Goal: Find specific page/section: Find specific page/section

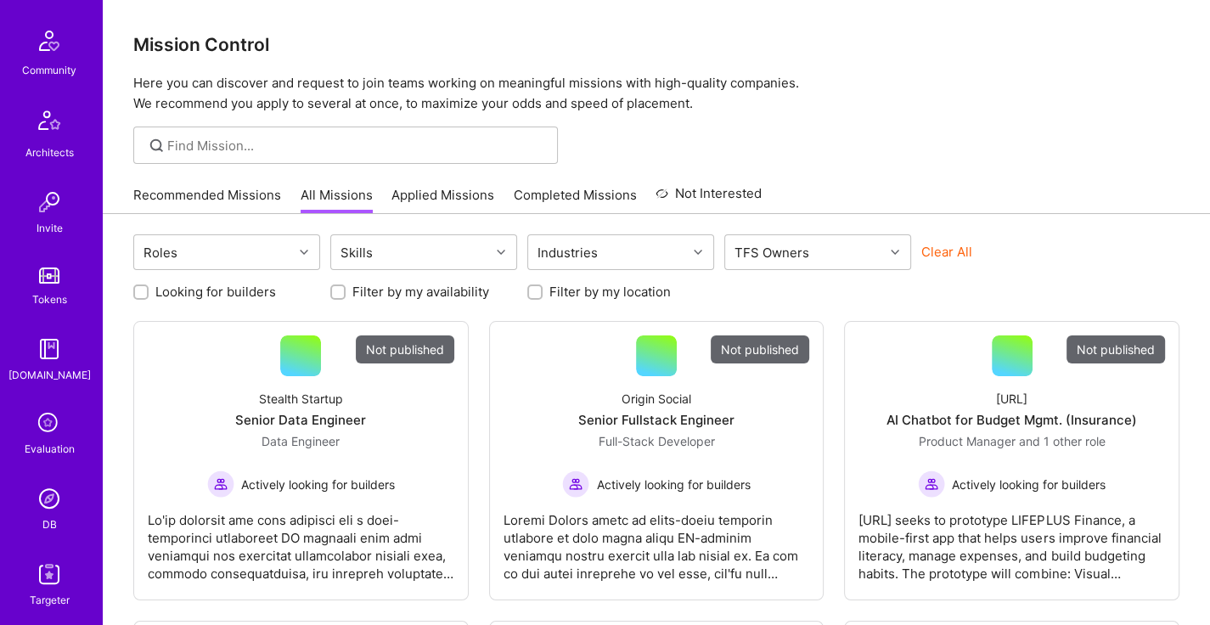
scroll to position [459, 0]
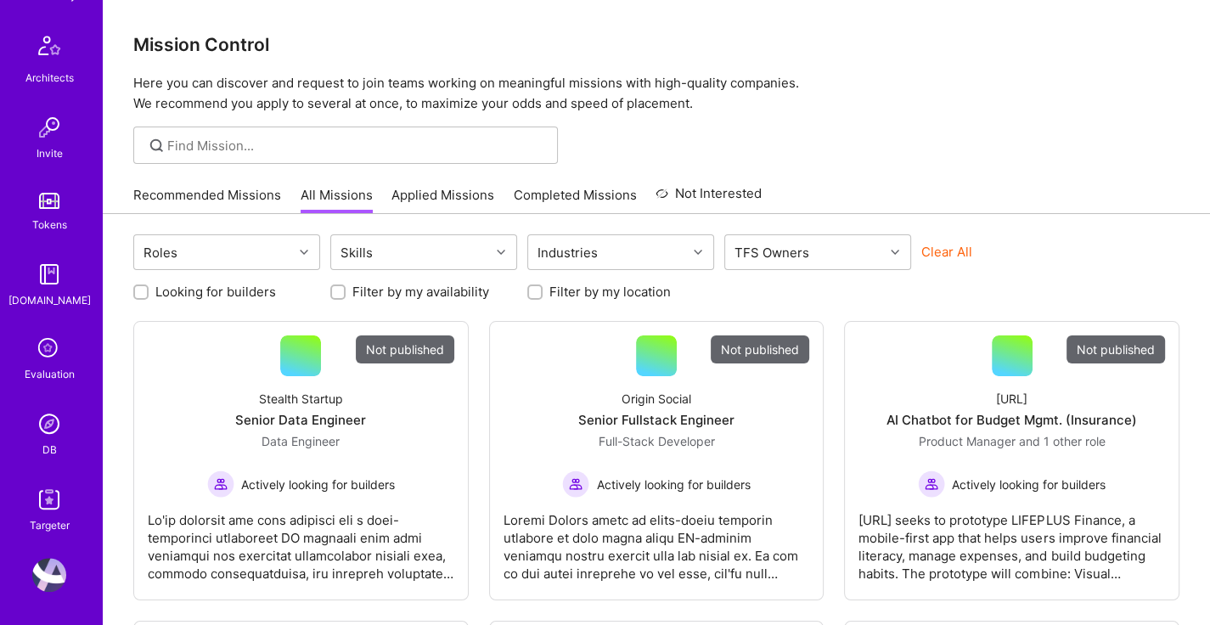
click at [53, 424] on img at bounding box center [49, 424] width 34 height 34
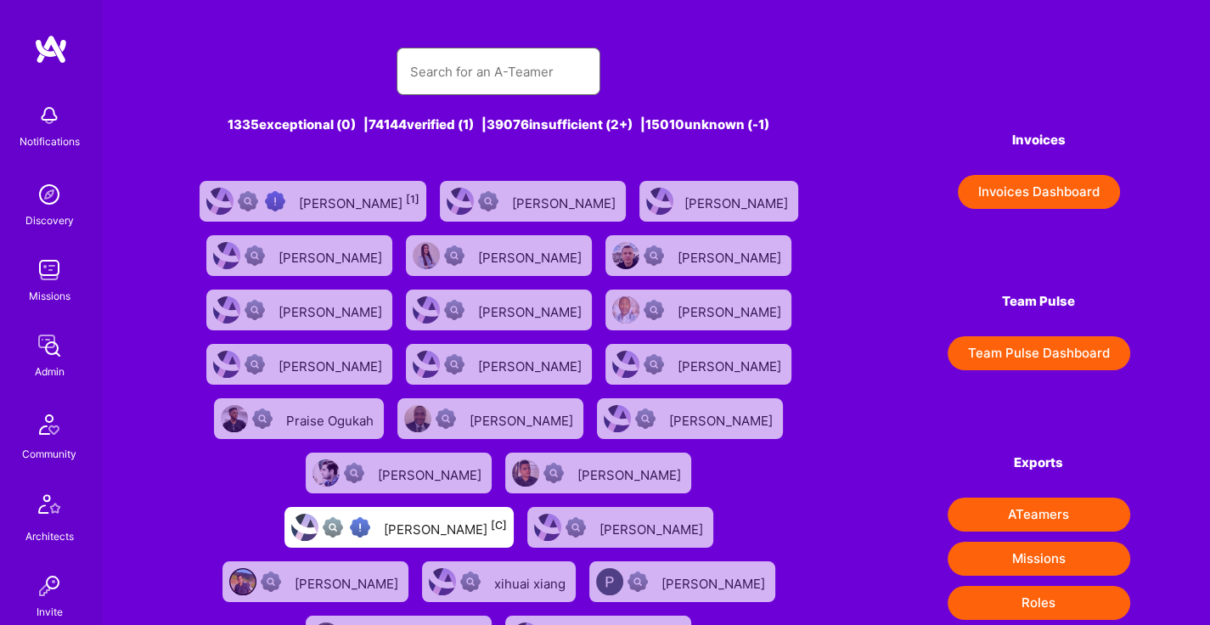
click at [537, 74] on input "text" at bounding box center [498, 71] width 177 height 43
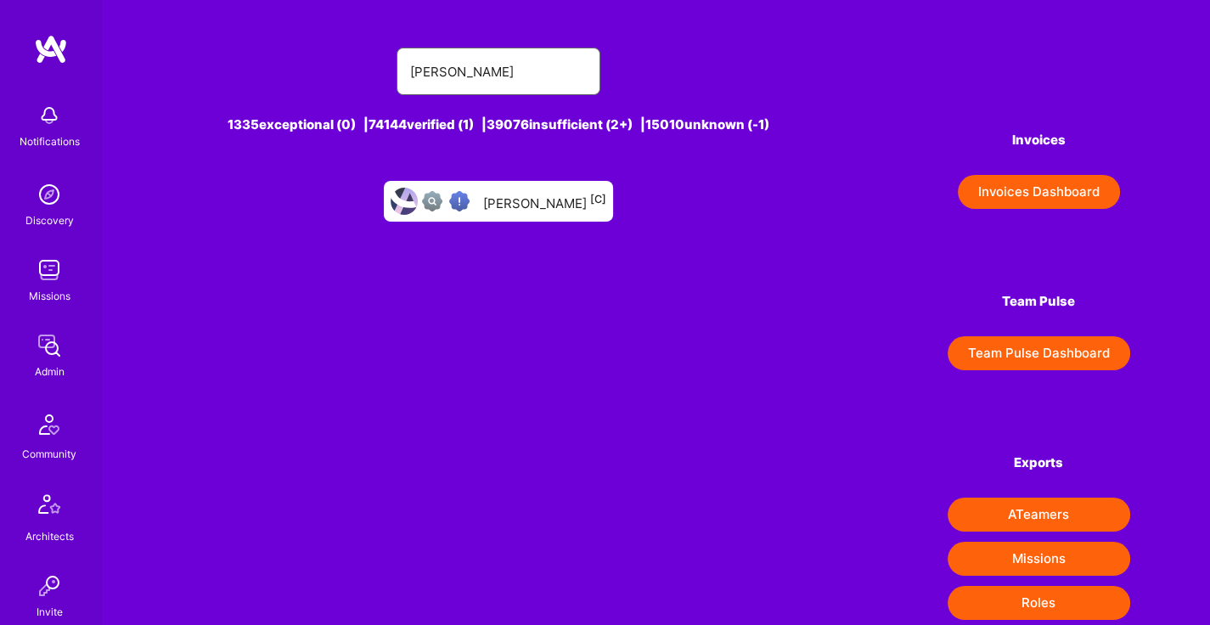
click at [502, 74] on input "[PERSON_NAME]" at bounding box center [498, 71] width 177 height 43
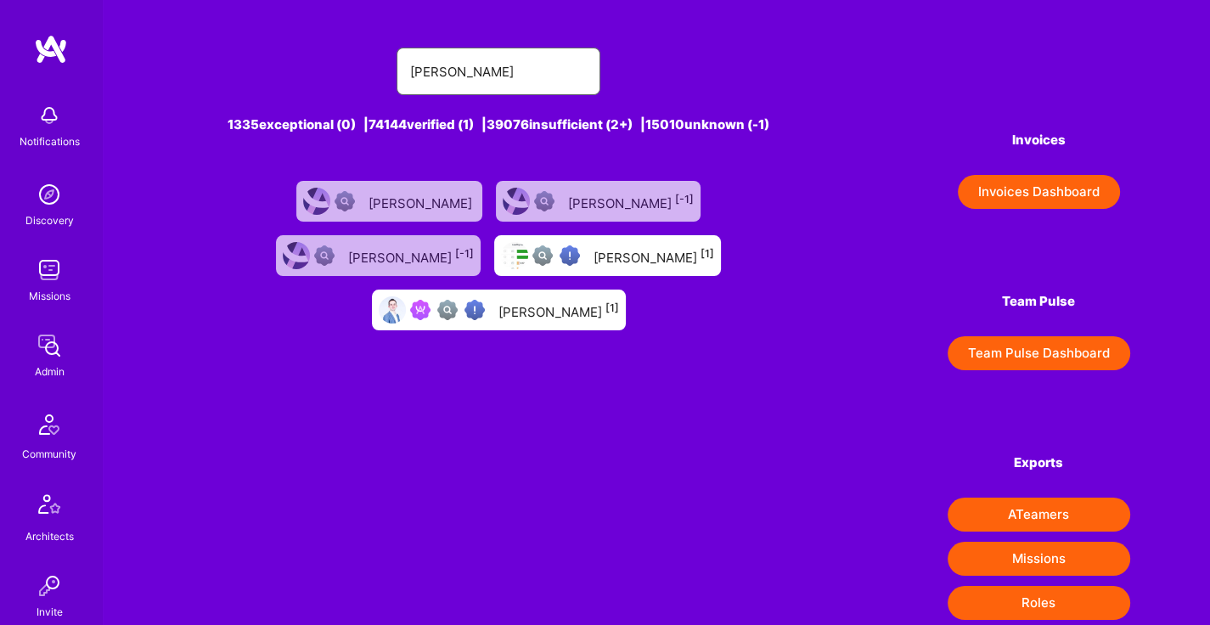
type input "[PERSON_NAME]"
click at [619, 299] on div "[PERSON_NAME] [1]" at bounding box center [559, 310] width 121 height 22
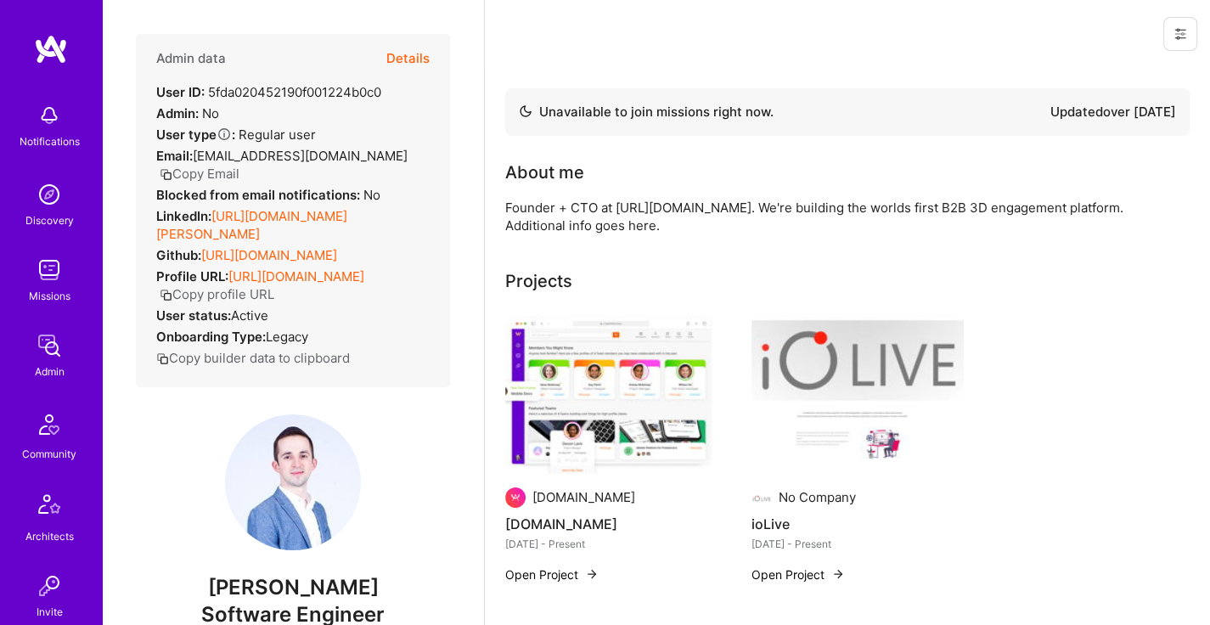
click at [400, 50] on button "Details" at bounding box center [407, 58] width 43 height 49
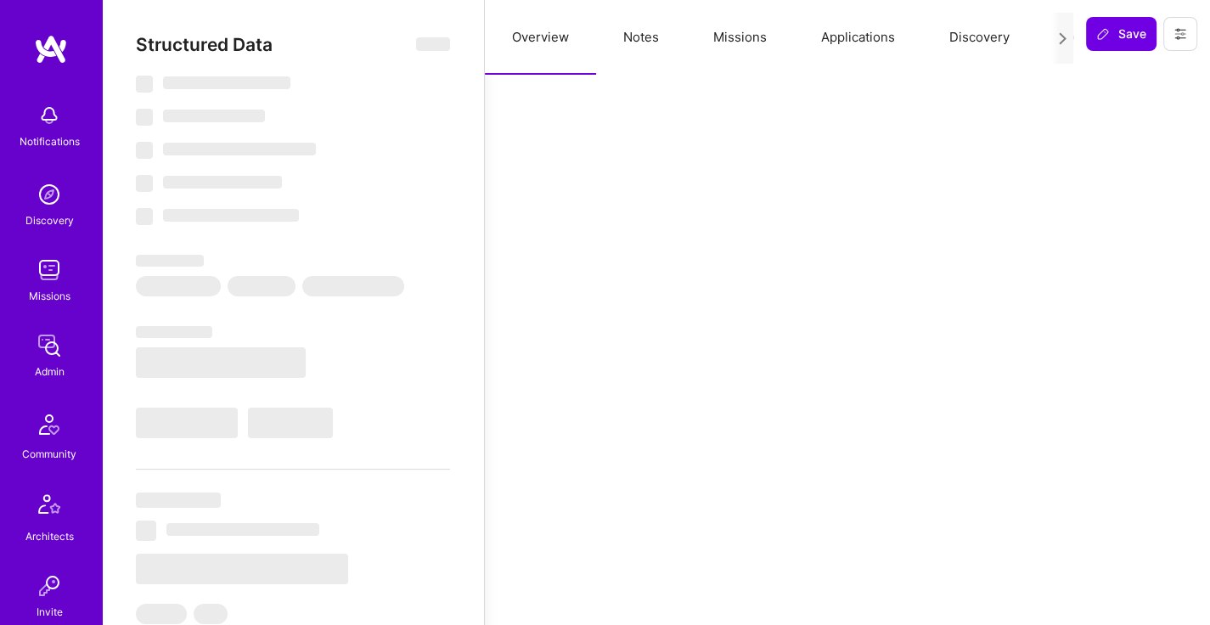
select select "Not Available"
select select "6 Months"
select select "Verified"
select select "US"
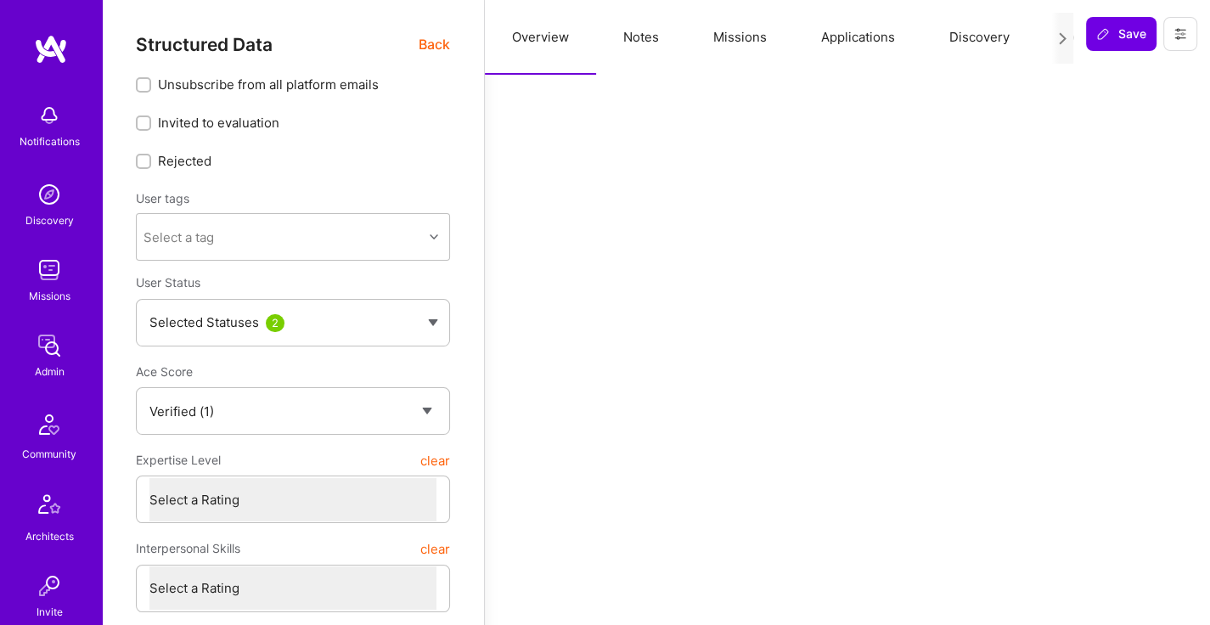
click at [713, 55] on button "Missions" at bounding box center [740, 37] width 108 height 75
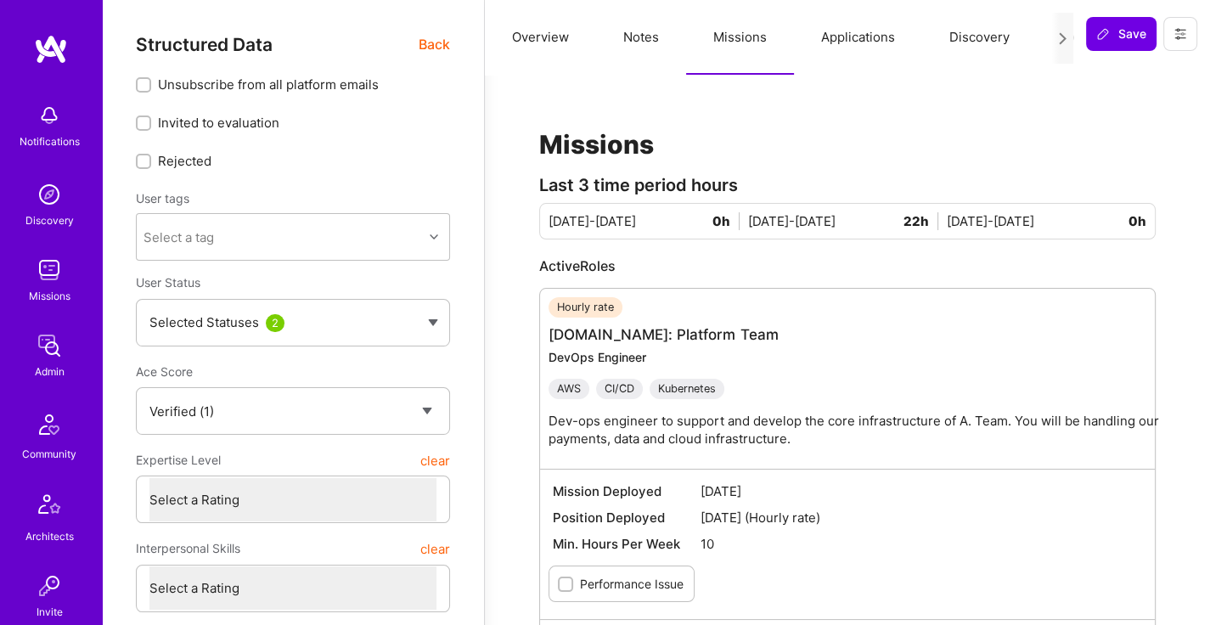
click at [734, 41] on button "Missions" at bounding box center [740, 37] width 108 height 75
click at [639, 21] on button "Notes" at bounding box center [641, 37] width 90 height 75
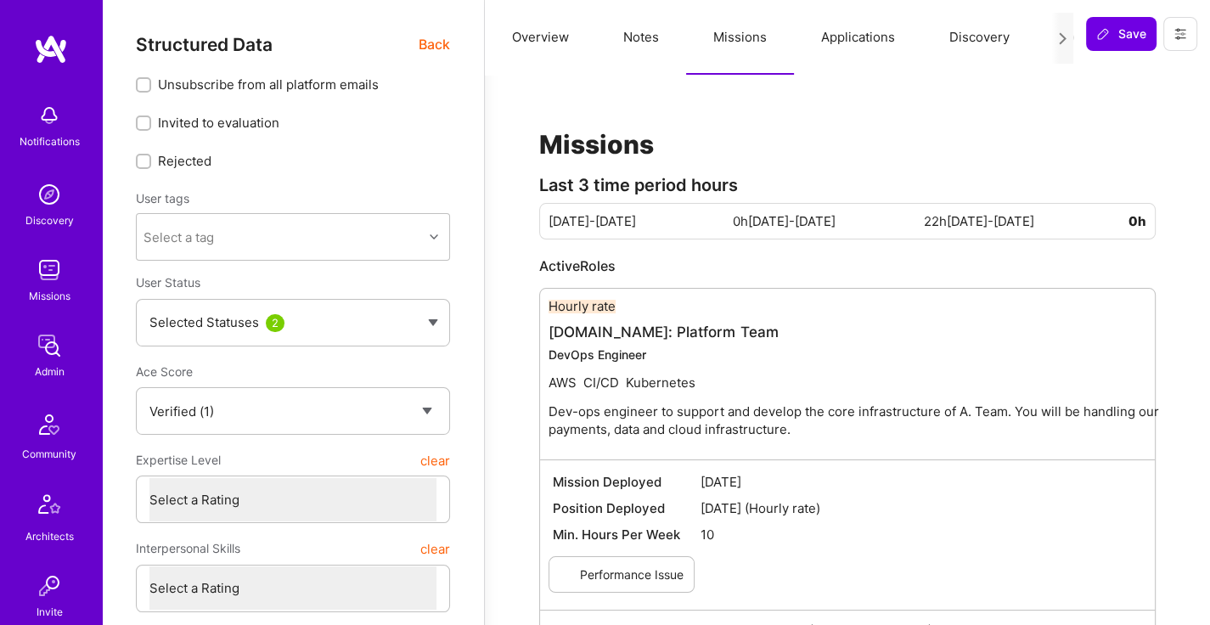
type textarea "x"
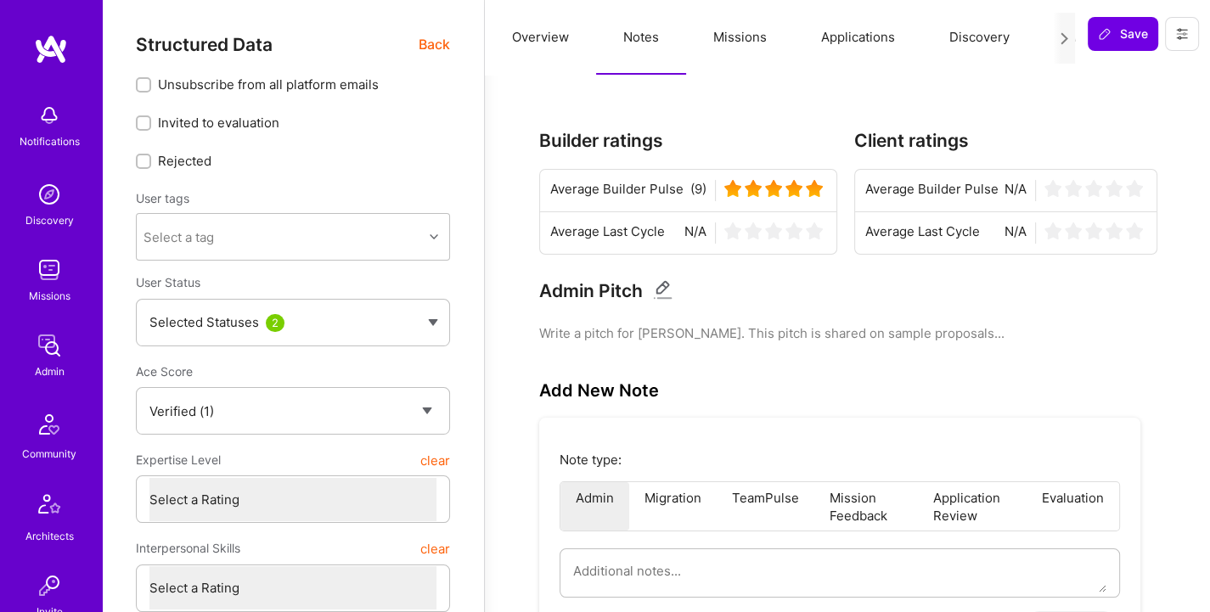
click at [724, 26] on button "Missions" at bounding box center [740, 37] width 108 height 75
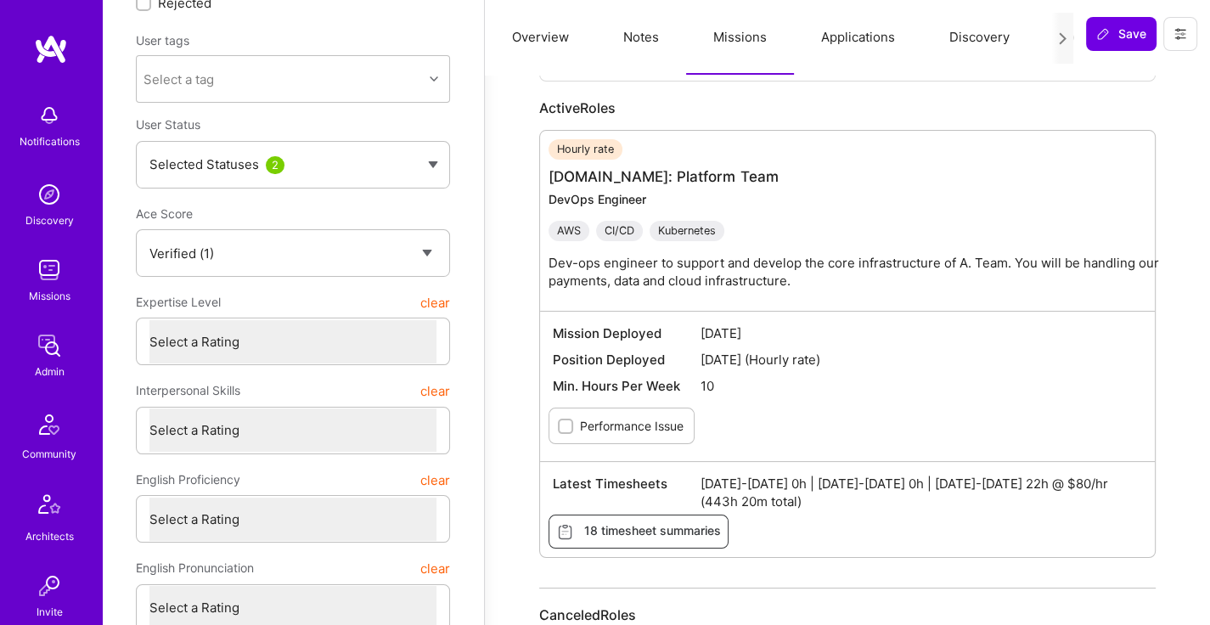
scroll to position [255, 0]
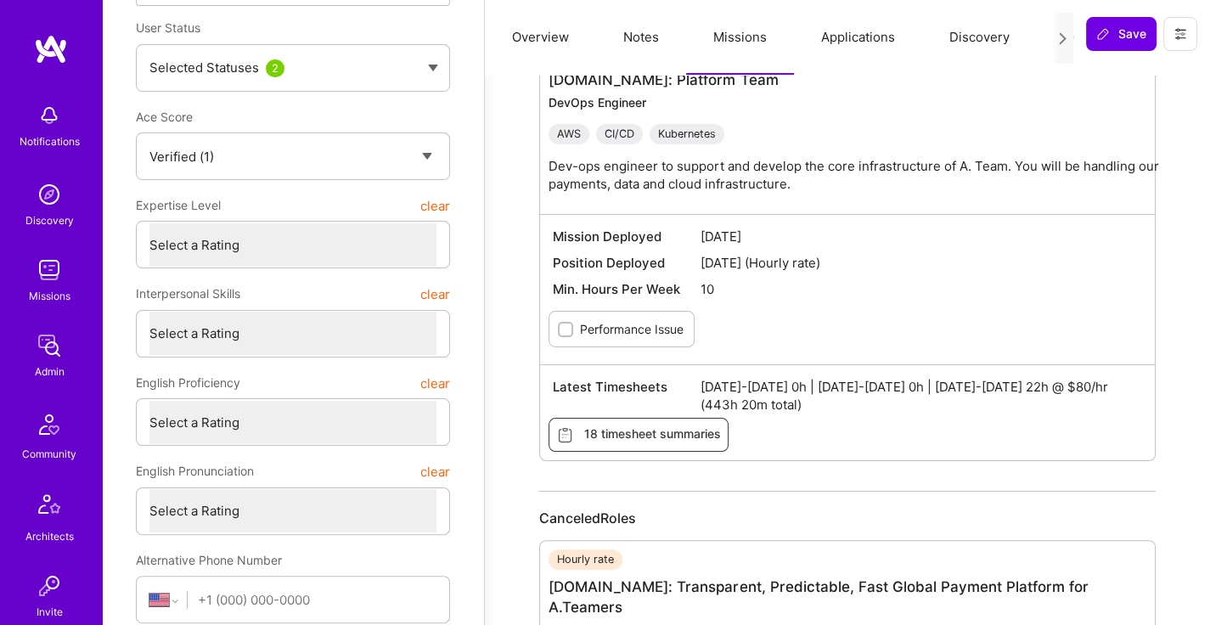
click at [1185, 473] on div "Missions Last 3 time period hours [DATE]-[DATE] 0h [DATE]-[DATE] 22h [DATE]-[DA…" at bounding box center [847, 313] width 685 height 946
